Goal: Task Accomplishment & Management: Manage account settings

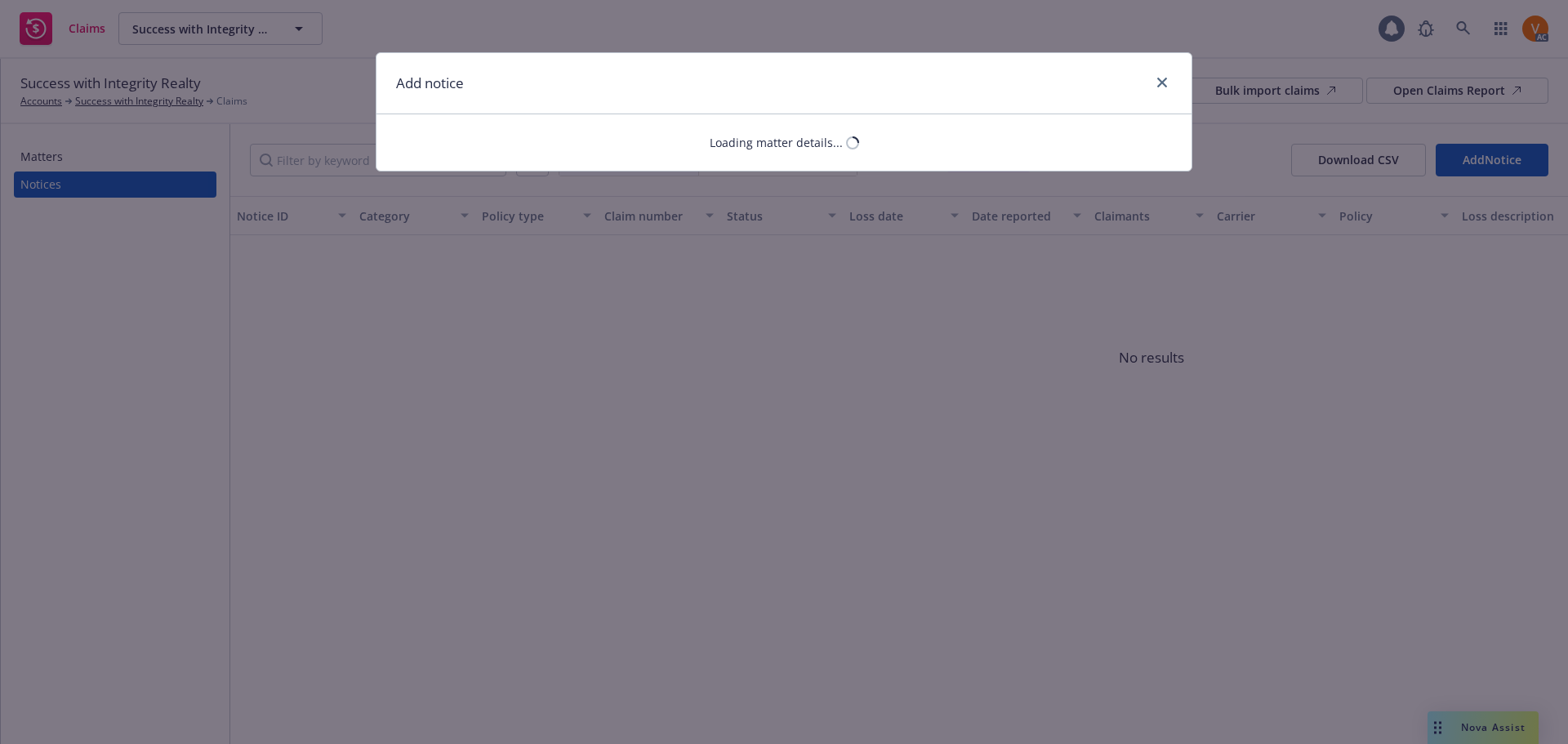
select select "GENERAL_LIABILITY"
select select "open"
select select "CLAIM"
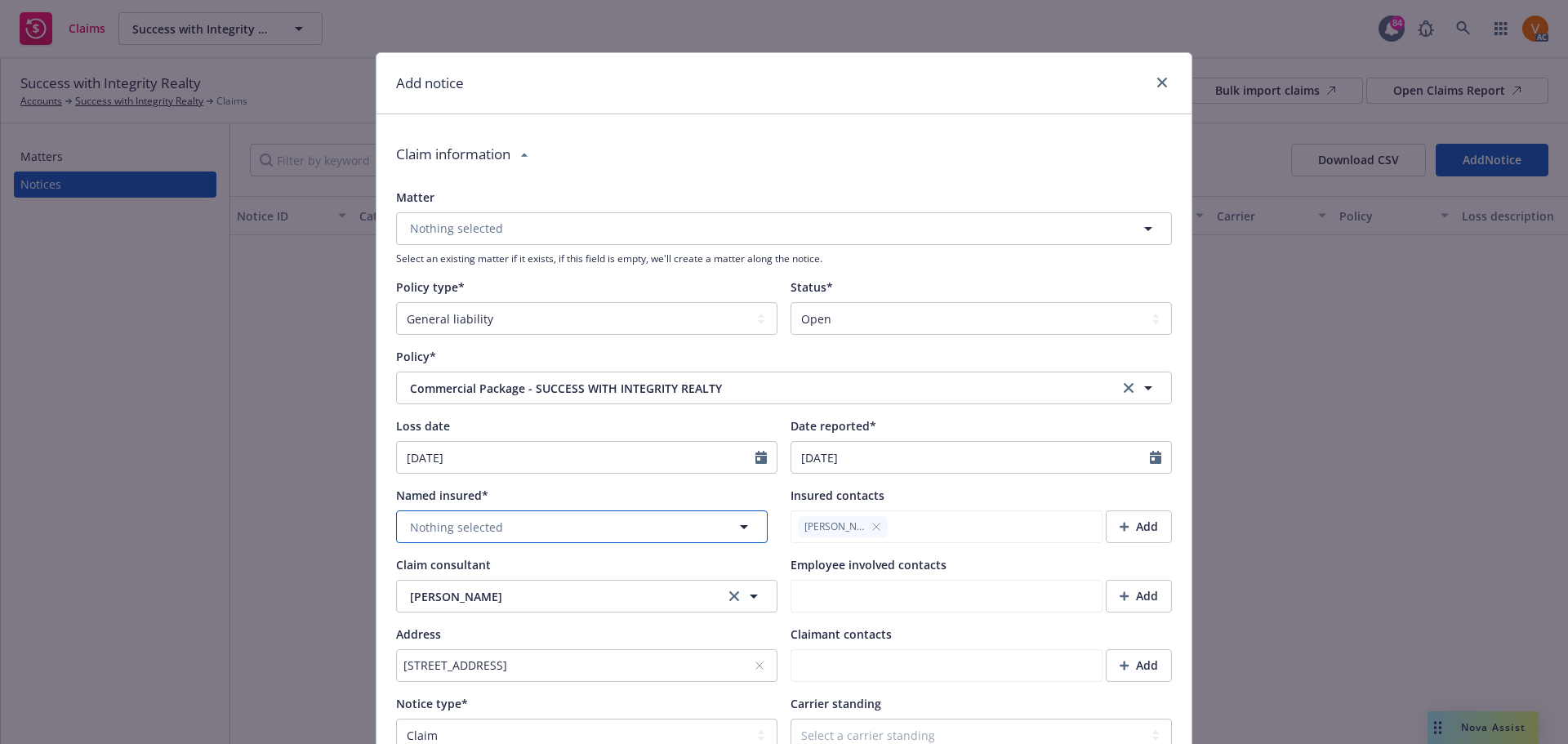
click at [609, 510] on button "Nothing selected" at bounding box center [582, 527] width 372 height 33
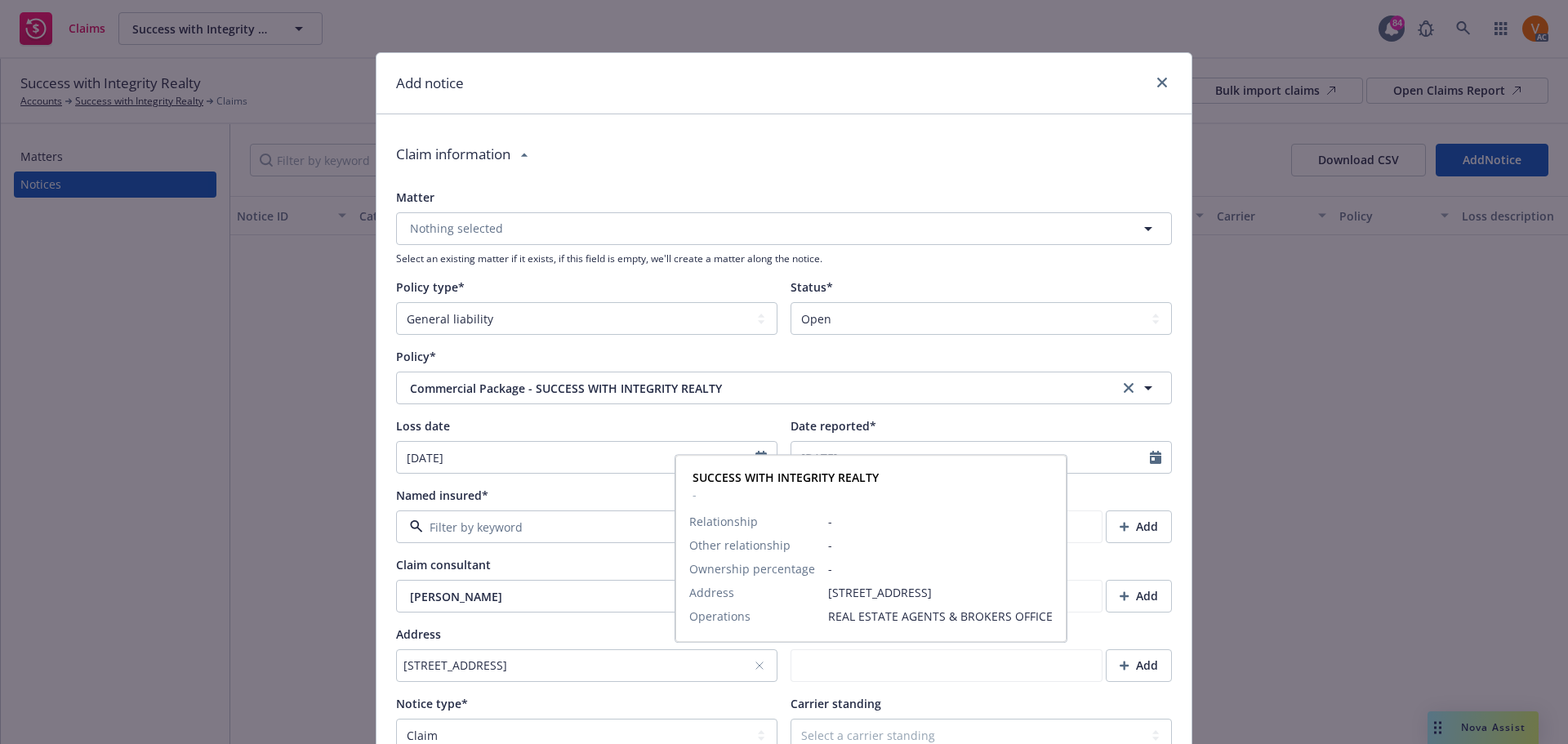
click at [599, 543] on span "SUCCESS WITH INTEGRITY REALTY" at bounding box center [572, 542] width 145 height 34
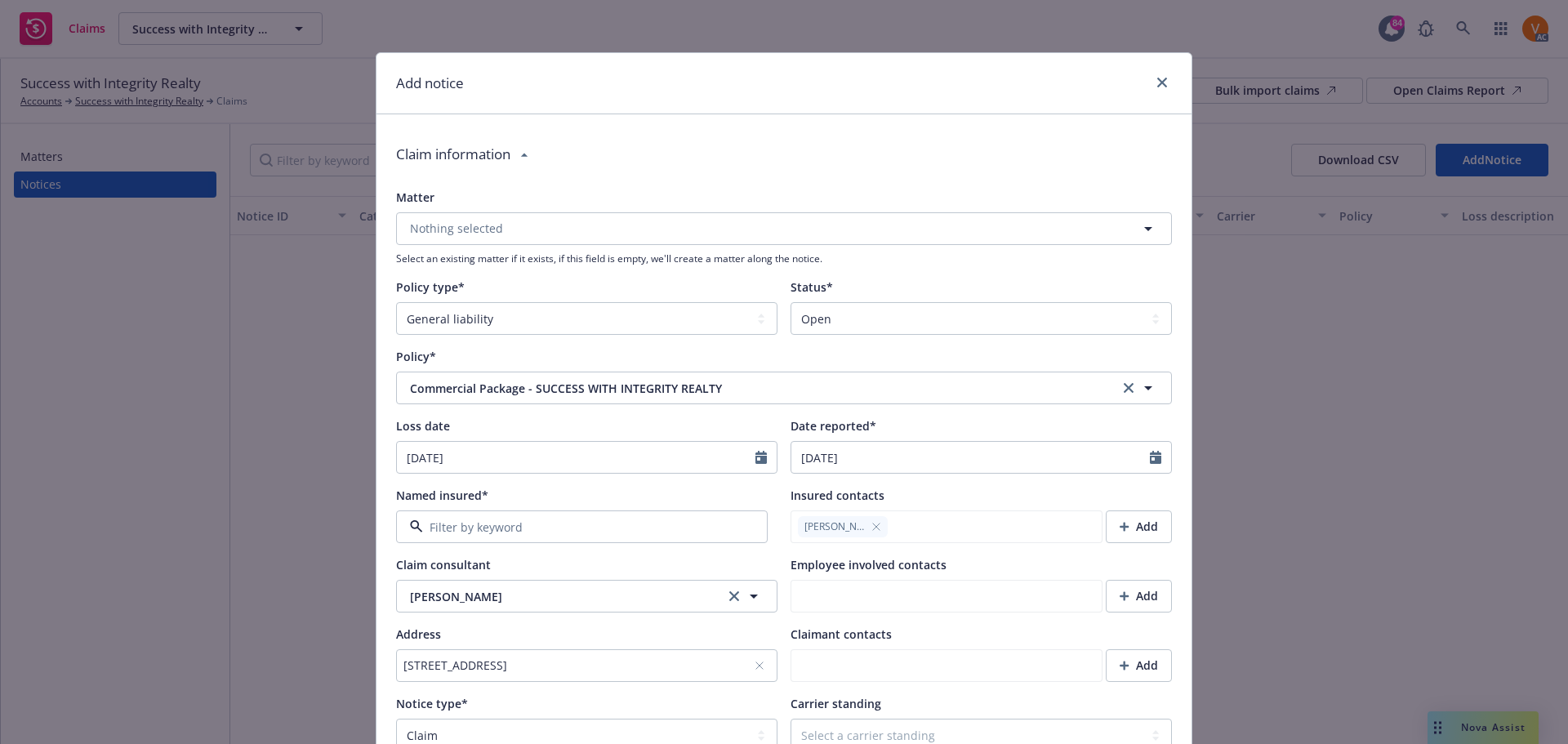
type textarea "x"
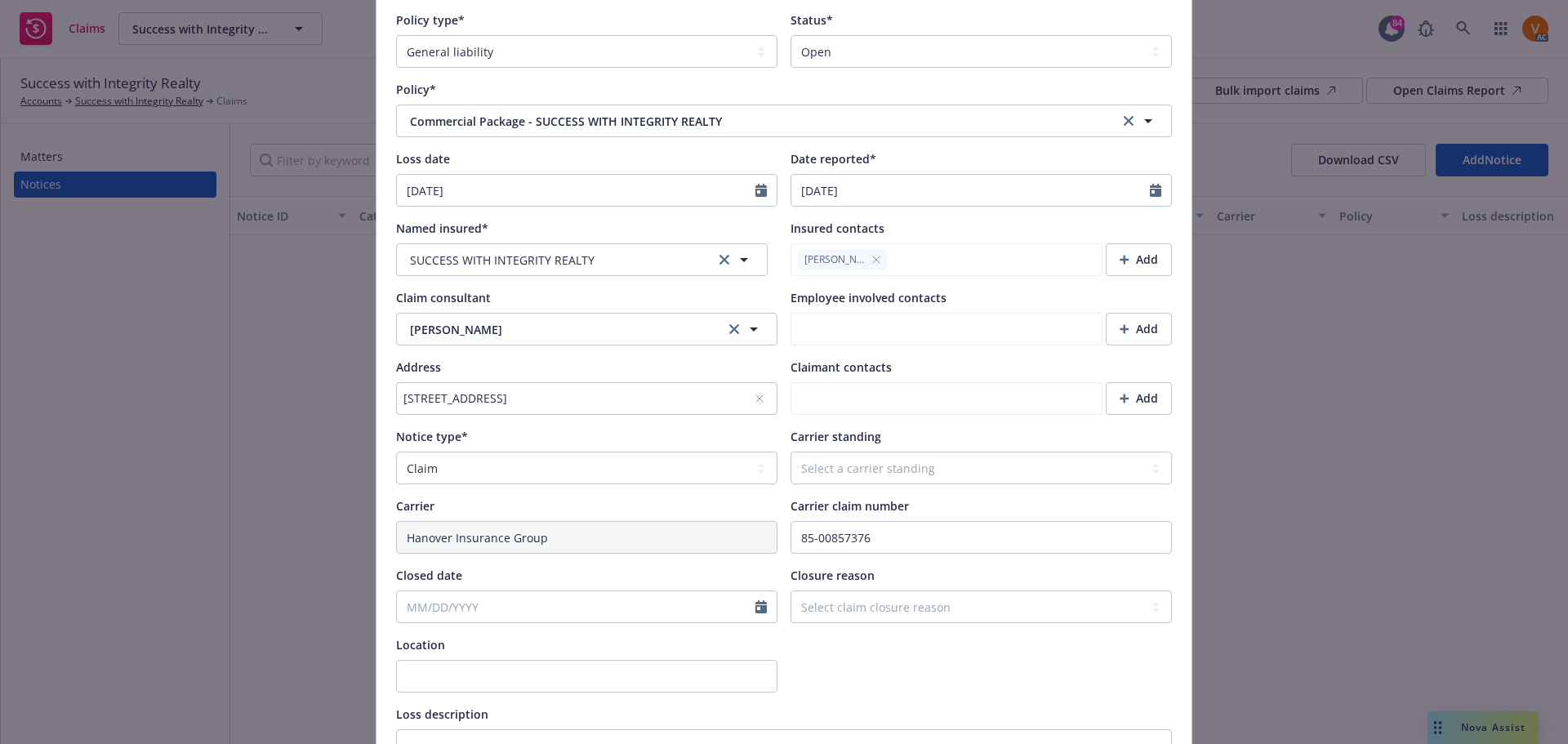
scroll to position [327, 0]
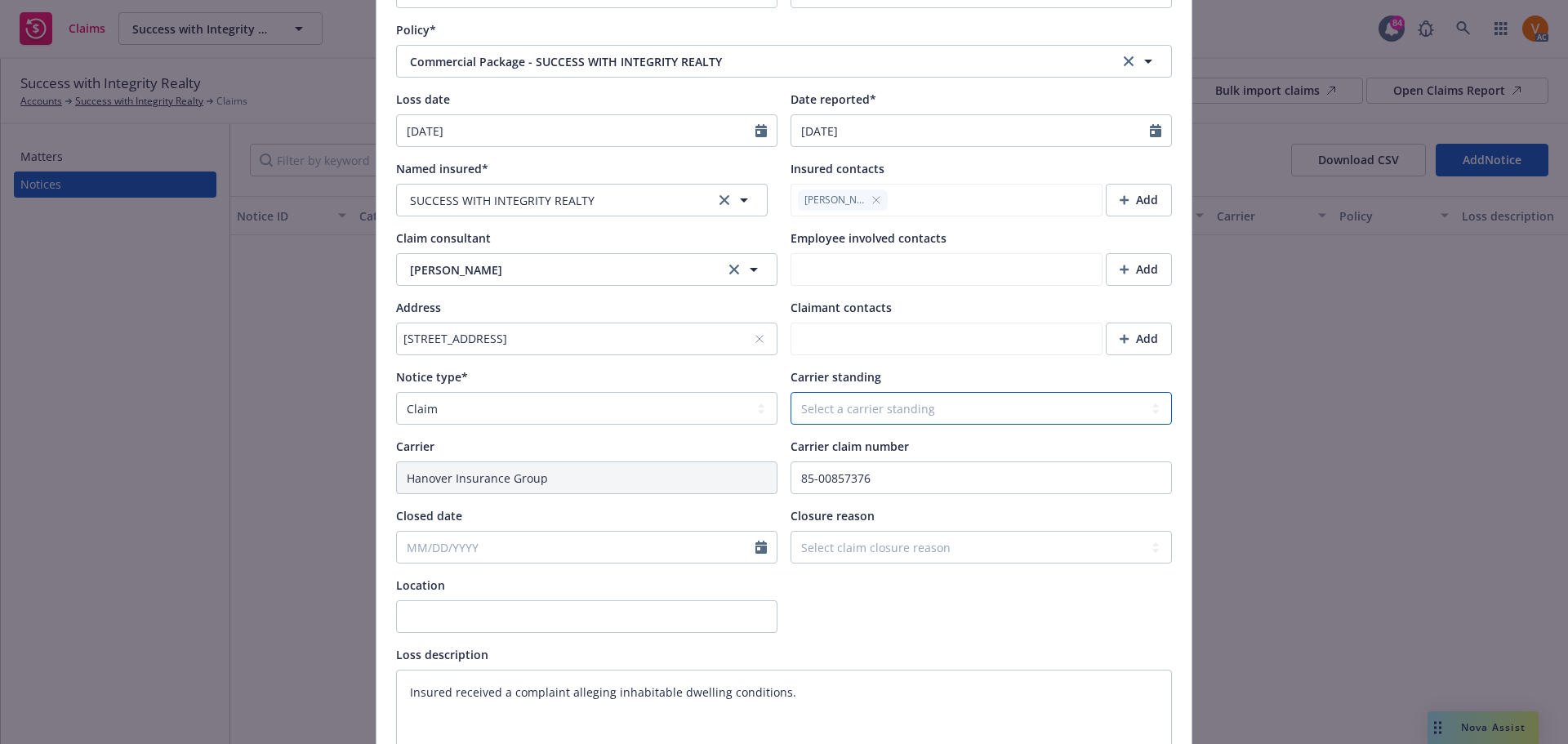
click at [911, 392] on select "Select a carrier standing Closed Not submitted Open Reopened Subrogated Withdra…" at bounding box center [982, 408] width 382 height 33
select select "OPEN"
click at [791, 392] on select "Select a carrier standing Closed Not submitted Open Reopened Subrogated Withdra…" at bounding box center [982, 408] width 382 height 33
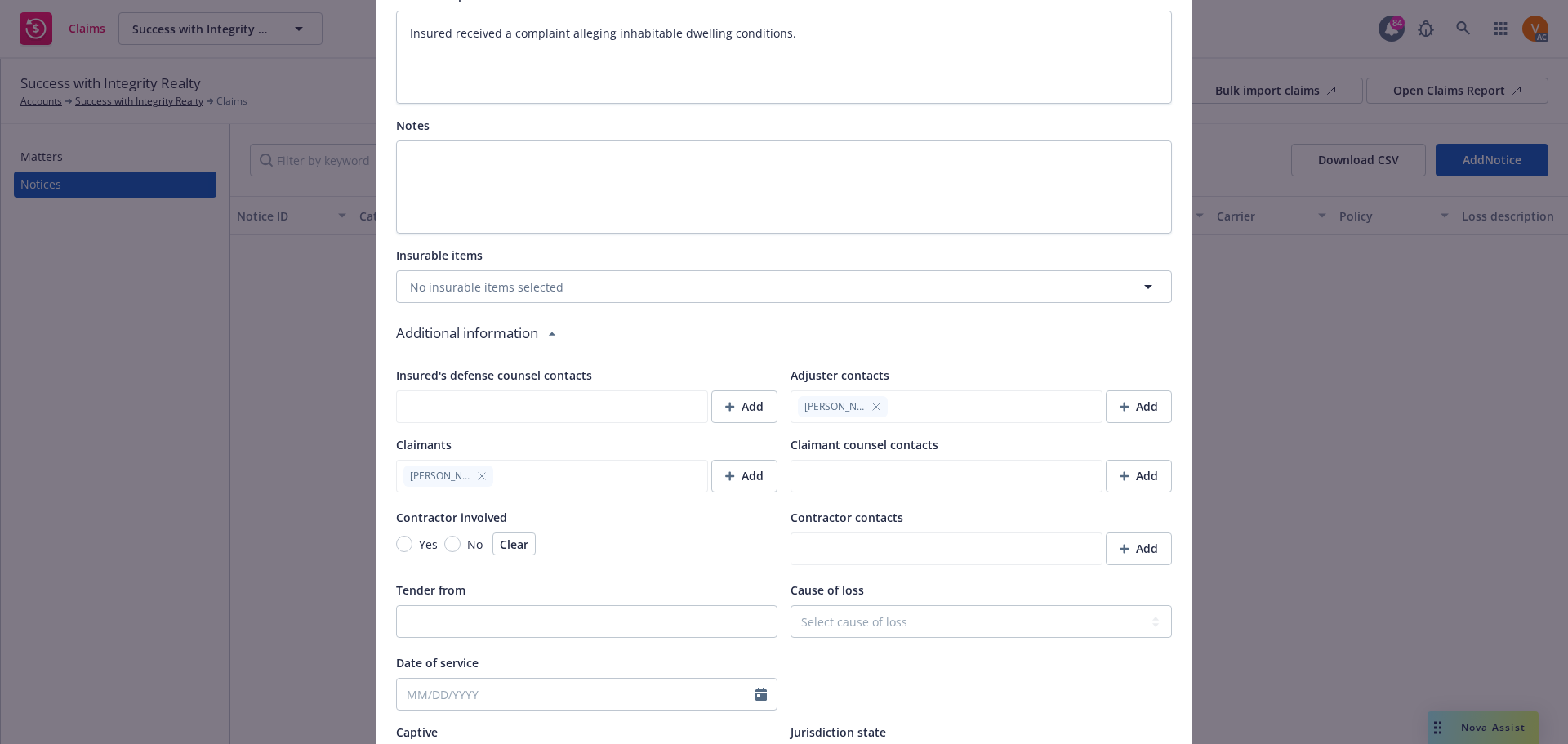
scroll to position [1256, 0]
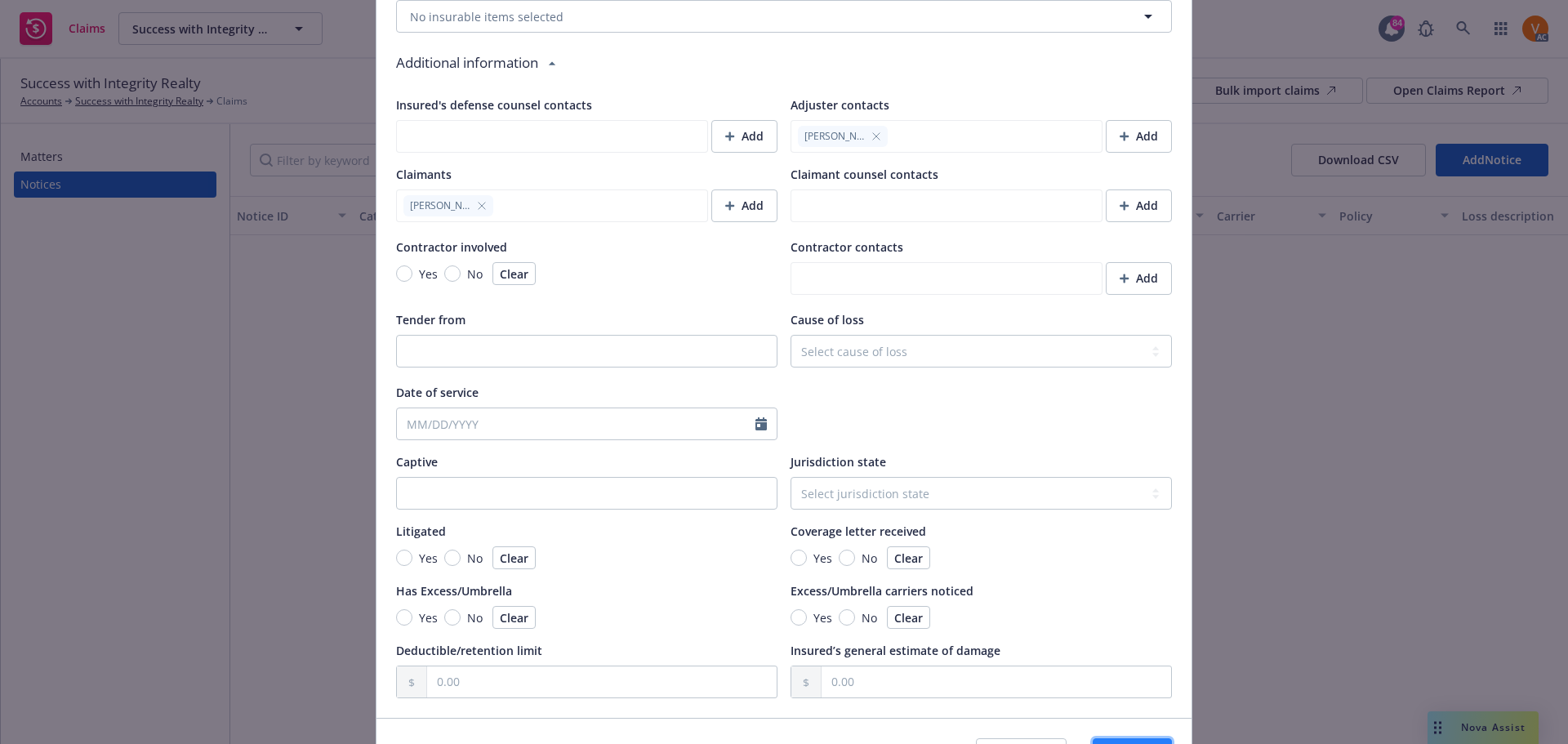
click at [1161, 739] on button "Save" at bounding box center [1133, 755] width 80 height 33
type textarea "x"
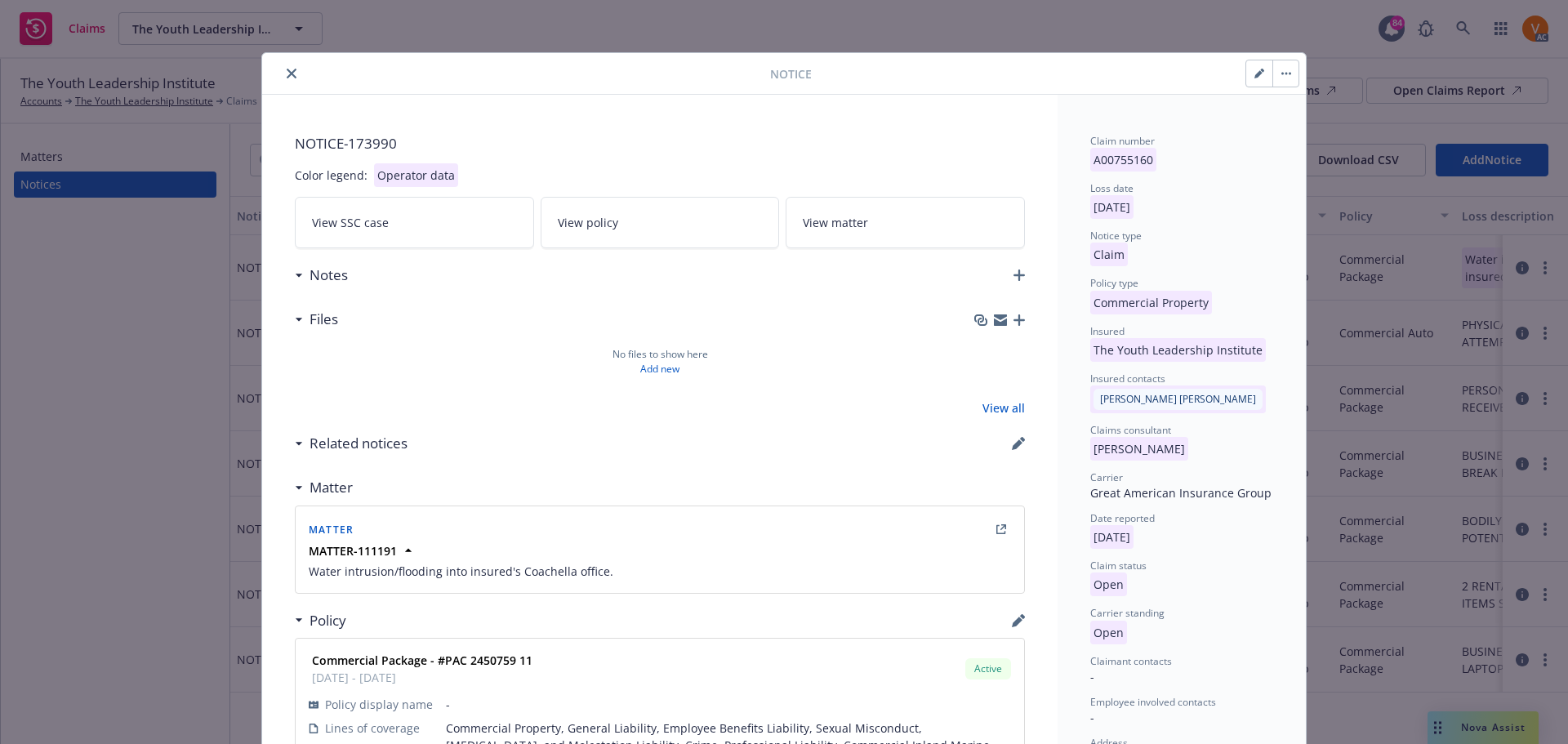
click at [1257, 63] on button "button" at bounding box center [1259, 73] width 26 height 26
select select "COMMERCIAL_PROPERTY"
select select "open"
select select "CLAIM"
select select "OPEN"
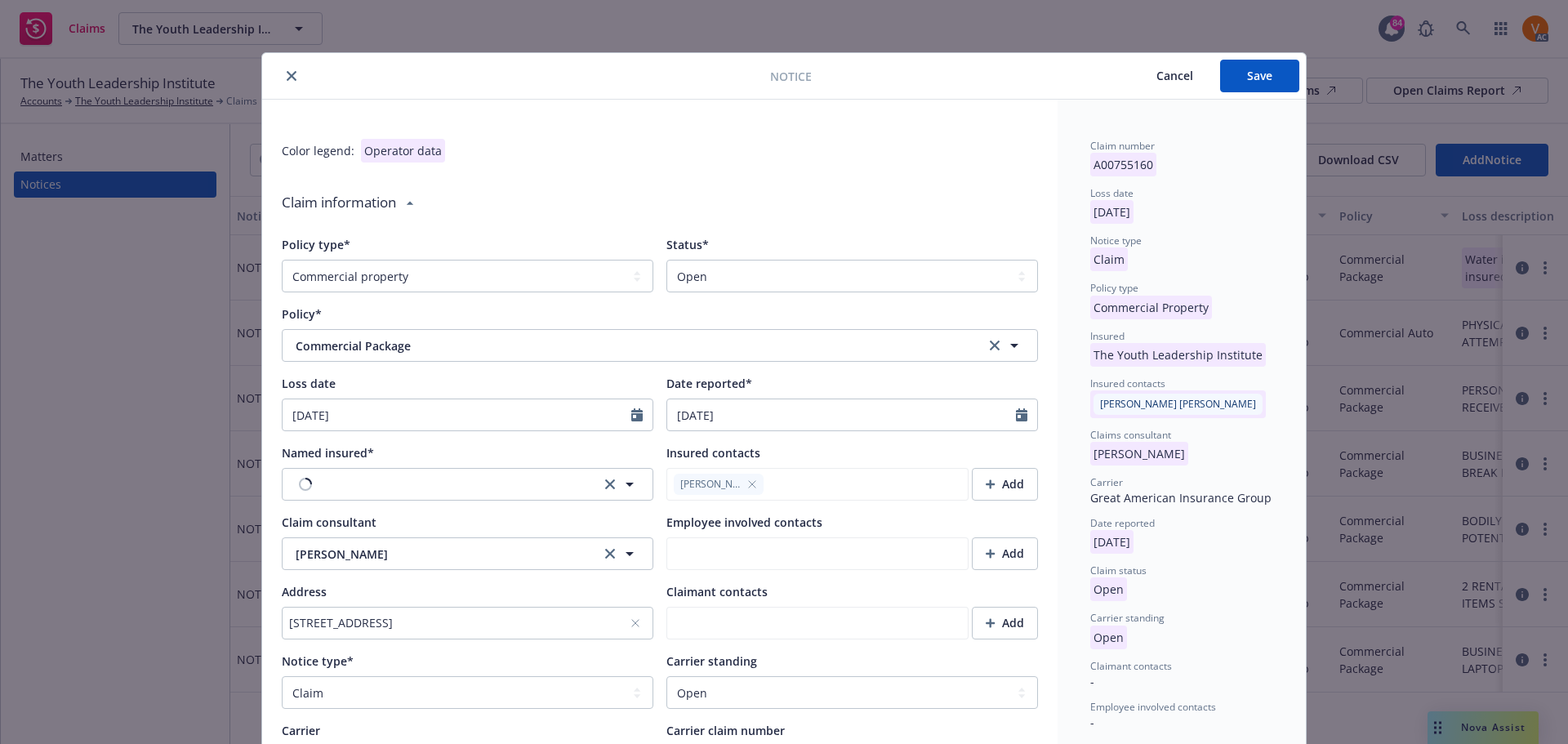
type textarea "x"
click at [679, 267] on select "Select a status Closed Open" at bounding box center [852, 276] width 372 height 33
select select "closed"
click at [667, 260] on select "Select a status Closed Open" at bounding box center [852, 276] width 372 height 33
type textarea "x"
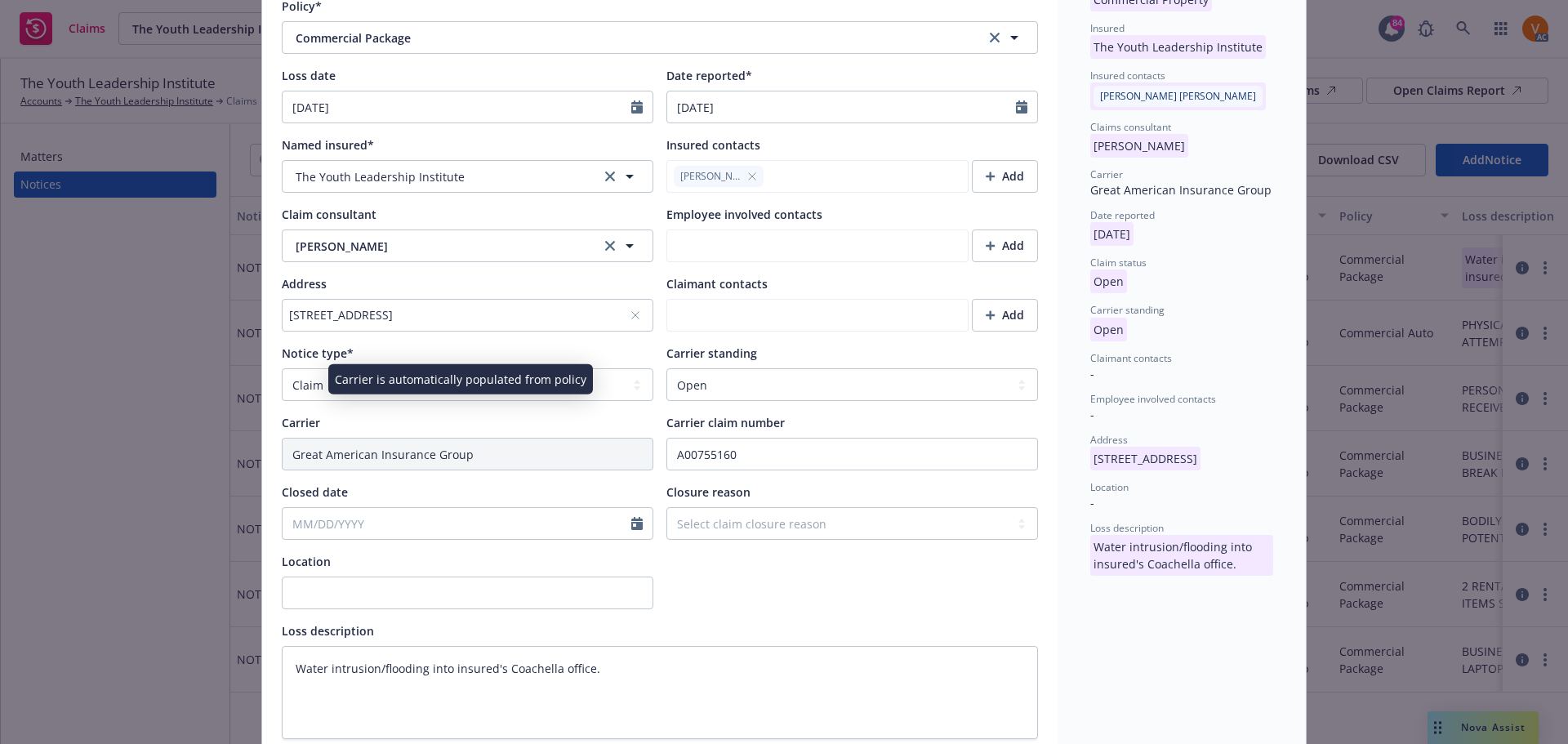
scroll to position [327, 0]
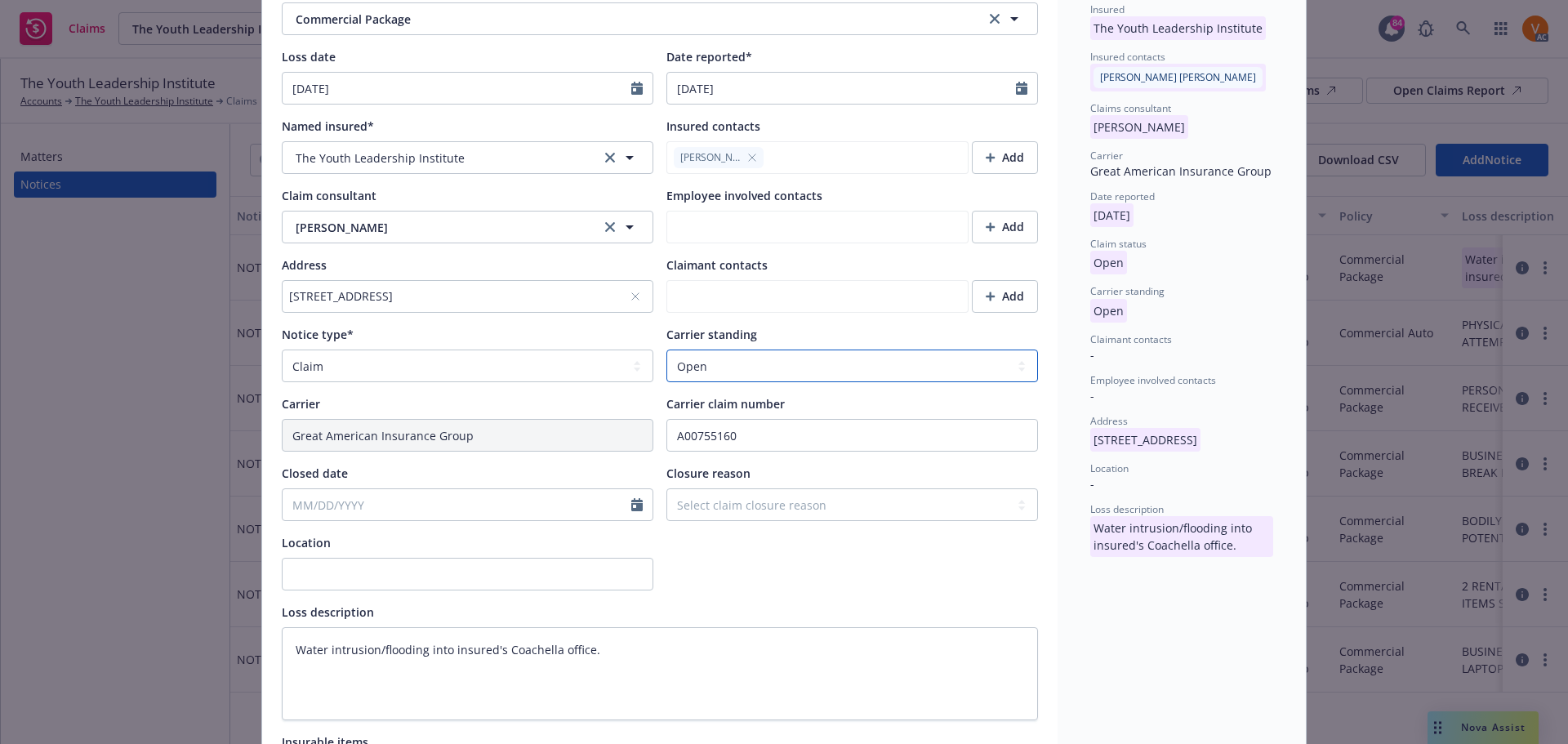
click at [777, 349] on select "Select a carrier standing Closed Not submitted Open Reopened Subrogated Withdra…" at bounding box center [852, 366] width 372 height 33
select select "CLOSED"
click at [667, 349] on select "Select a carrier standing Closed Not submitted Open Reopened Subrogated Withdra…" at bounding box center [852, 366] width 372 height 33
type textarea "x"
click at [757, 489] on select "Select claim closure reason Administrative closure Closed Closed no liability f…" at bounding box center [852, 505] width 372 height 33
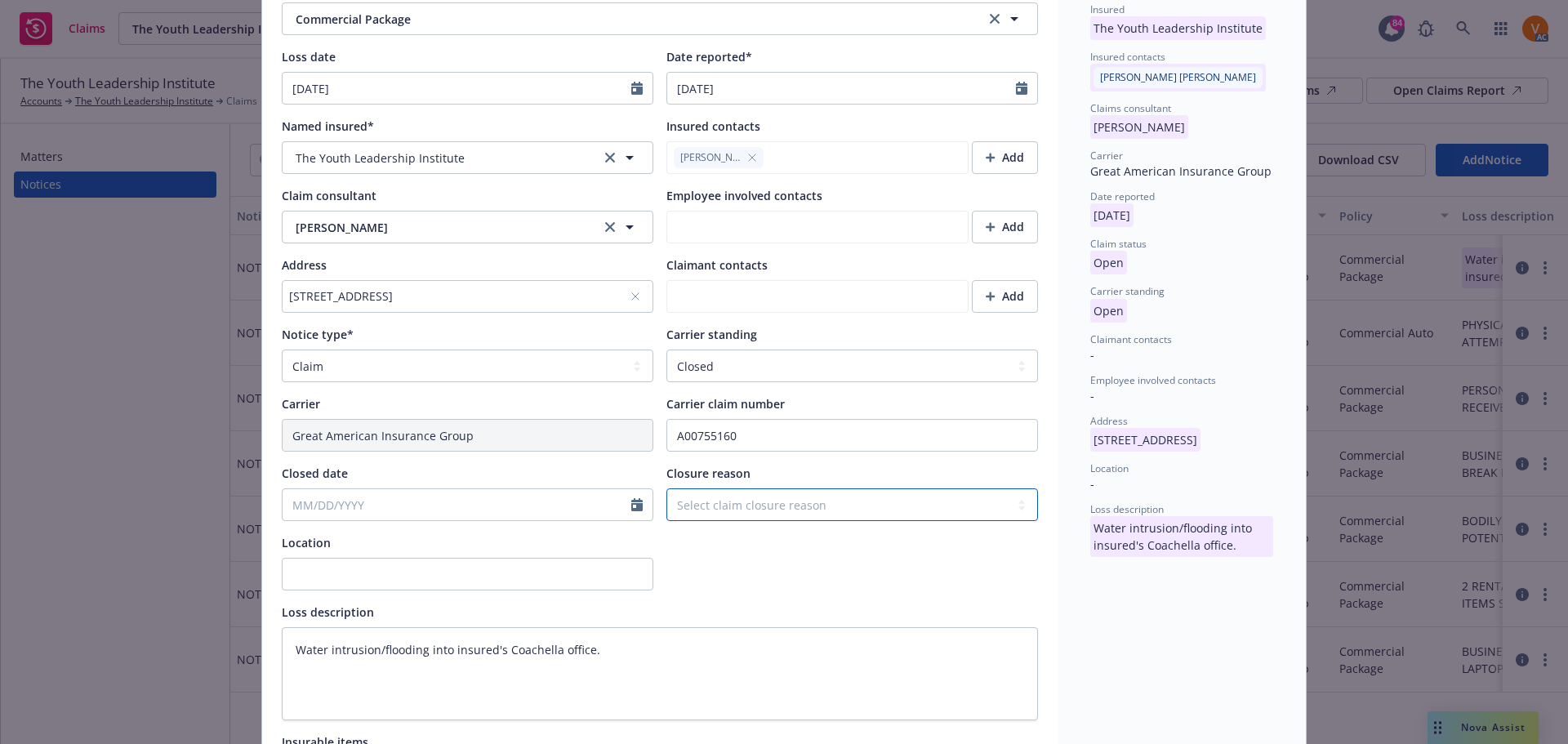
select select "settled"
click at [667, 489] on select "Select claim closure reason Administrative closure Closed Closed no liability f…" at bounding box center [852, 505] width 372 height 33
type textarea "x"
click at [605, 490] on input "Closed date" at bounding box center [456, 505] width 348 height 31
select select "10"
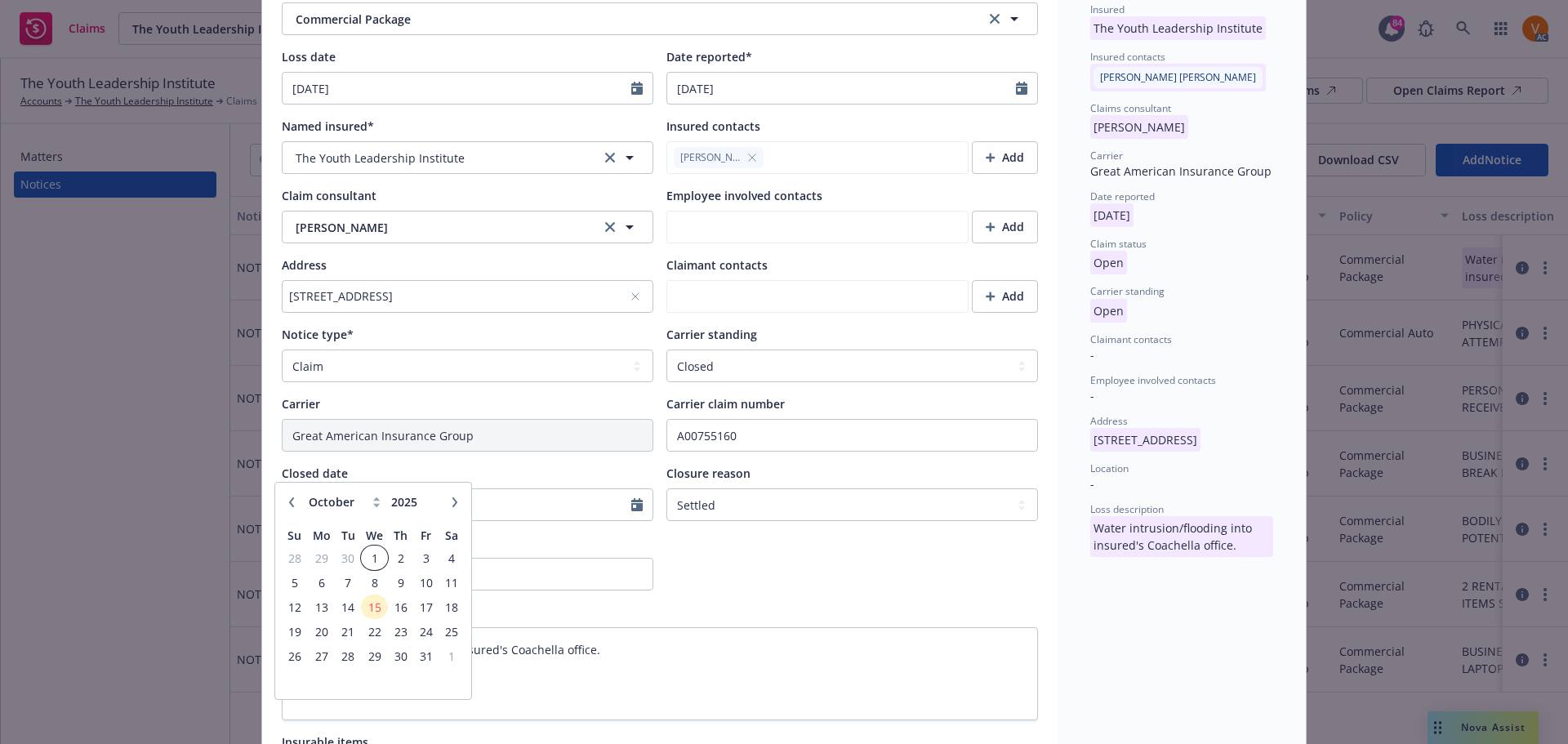
click at [376, 553] on span "1" at bounding box center [375, 558] width 24 height 21
type textarea "x"
type input "[DATE]"
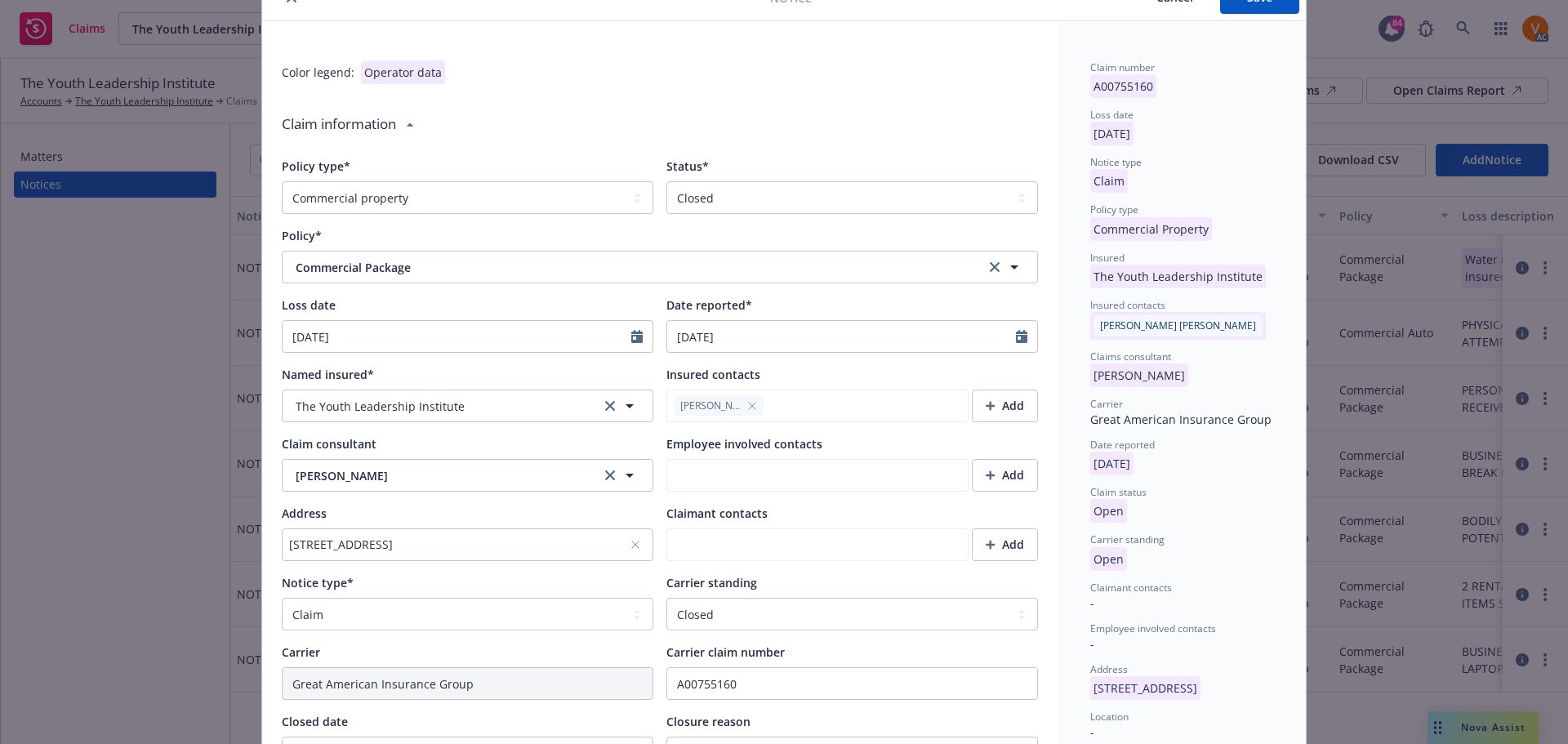
scroll to position [0, 0]
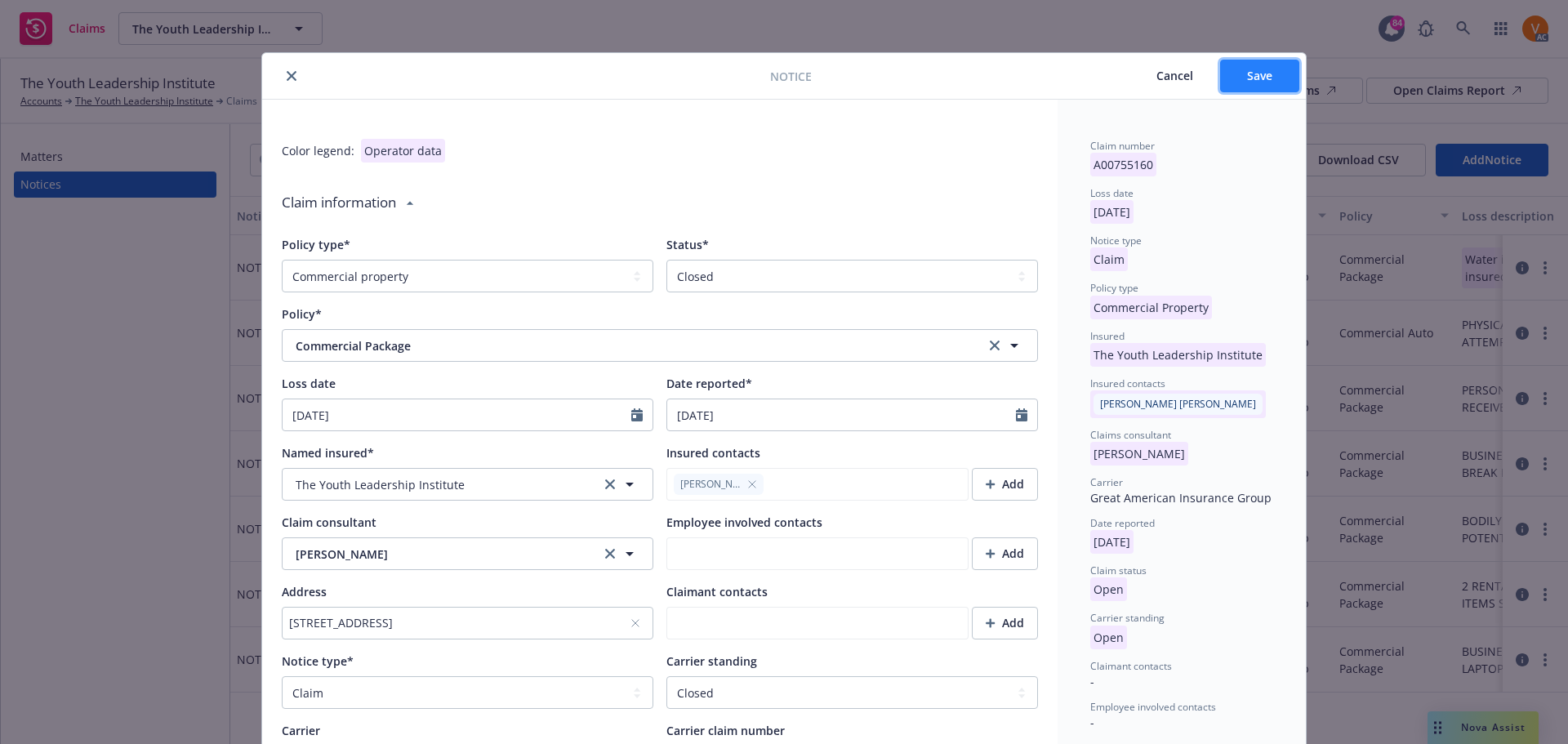
click at [1236, 70] on button "Save" at bounding box center [1260, 76] width 80 height 33
type textarea "x"
